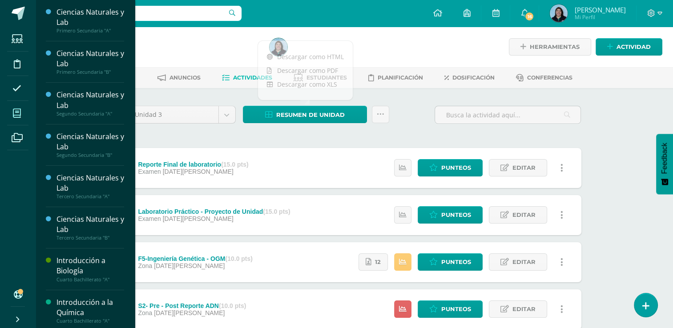
click at [22, 113] on span at bounding box center [17, 113] width 20 height 20
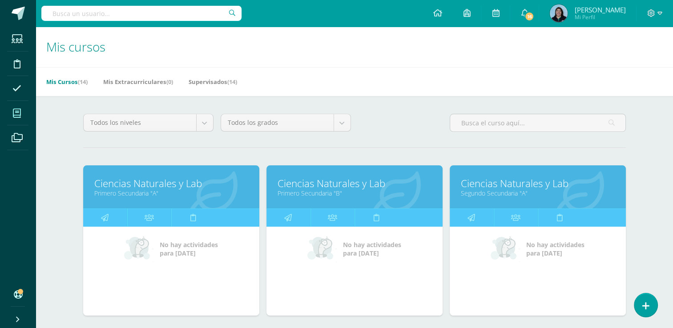
click at [340, 184] on link "Ciencias Naturales y Lab" at bounding box center [354, 183] width 154 height 14
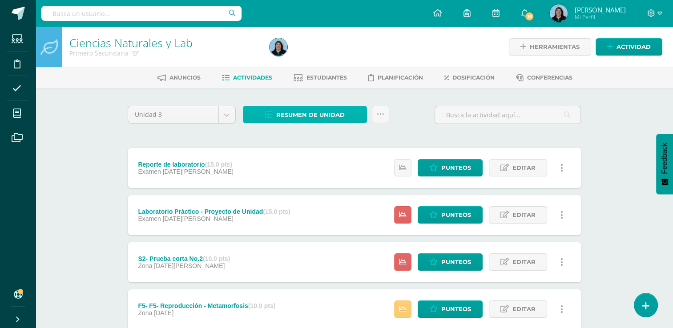
click at [318, 118] on span "Resumen de unidad" at bounding box center [310, 115] width 68 height 16
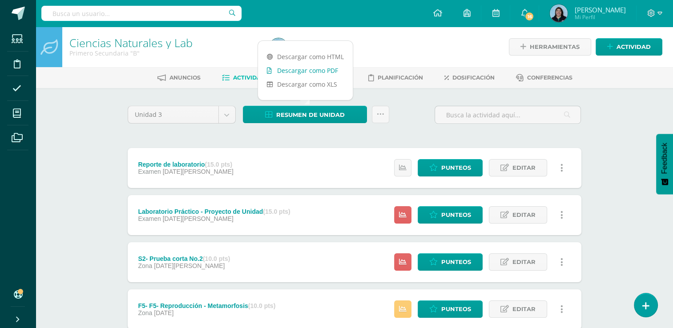
click at [318, 72] on link "Descargar como PDF" at bounding box center [305, 71] width 95 height 14
